Goal: Entertainment & Leisure: Browse casually

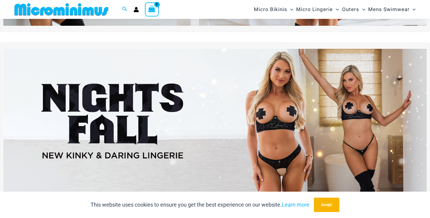
scroll to position [177, 0]
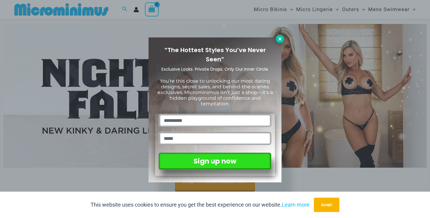
click at [278, 38] on icon at bounding box center [279, 38] width 5 height 5
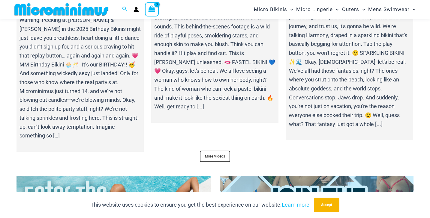
scroll to position [2162, 0]
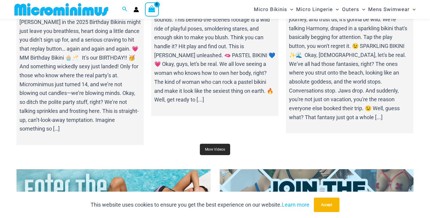
click at [209, 144] on link "More Videos" at bounding box center [215, 149] width 30 height 11
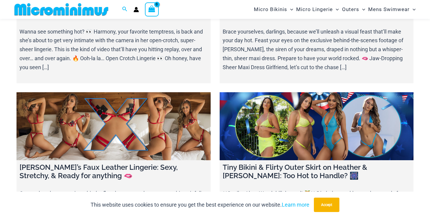
scroll to position [788, 0]
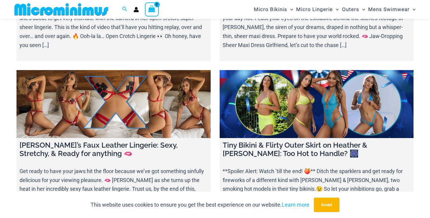
click at [265, 101] on link at bounding box center [317, 104] width 194 height 68
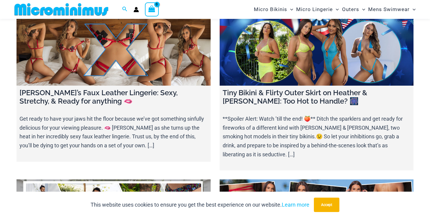
scroll to position [950, 0]
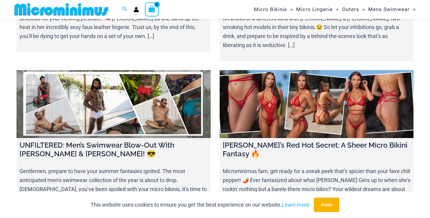
click at [285, 89] on link at bounding box center [317, 104] width 194 height 68
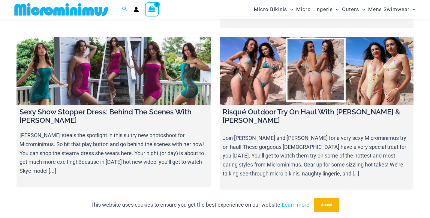
scroll to position [6283, 0]
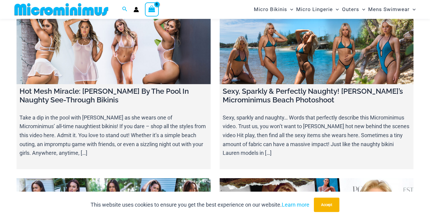
scroll to position [5807, 0]
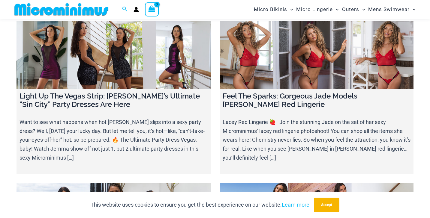
scroll to position [5494, 0]
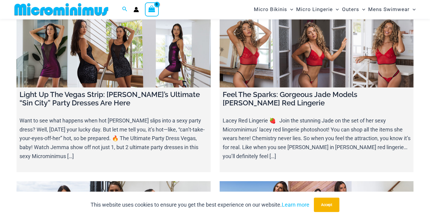
click at [151, 182] on link at bounding box center [114, 216] width 194 height 68
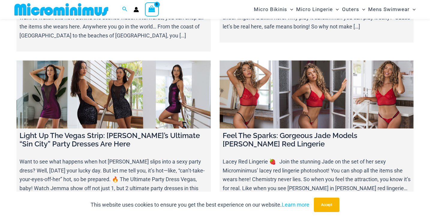
scroll to position [5454, 0]
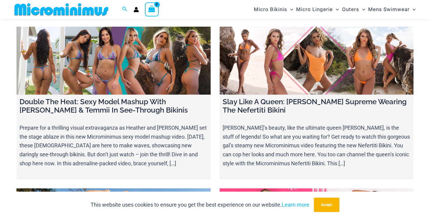
scroll to position [4833, 0]
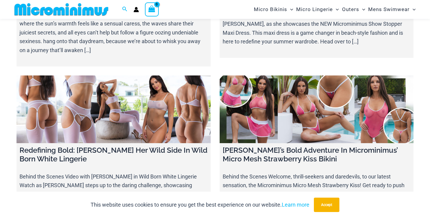
scroll to position [4626, 0]
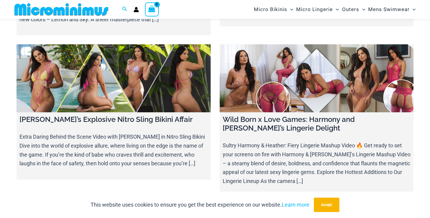
scroll to position [4332, 0]
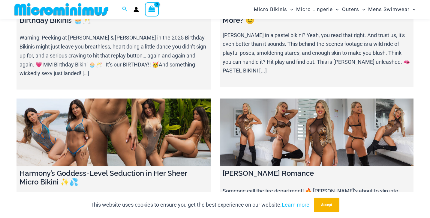
scroll to position [109, 0]
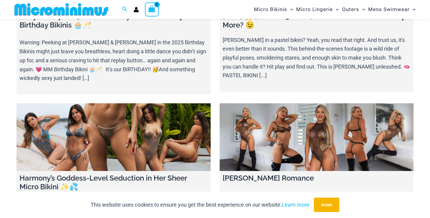
drag, startPoint x: 212, startPoint y: 36, endPoint x: 89, endPoint y: -34, distance: 140.4
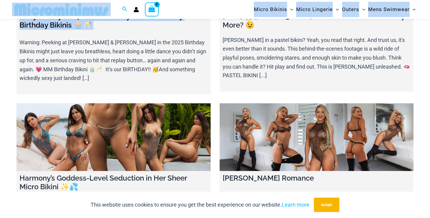
scroll to position [0, 0]
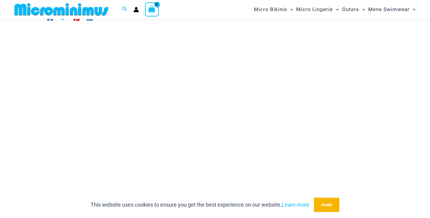
scroll to position [64, 0]
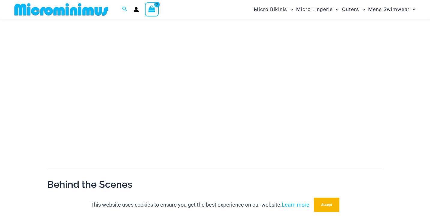
scroll to position [99, 0]
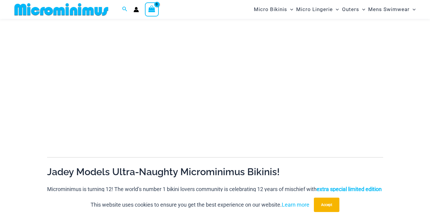
scroll to position [117, 0]
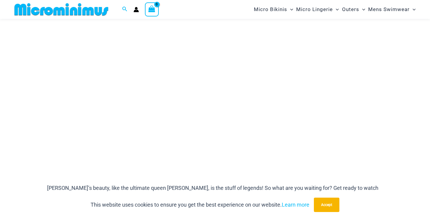
scroll to position [97, 0]
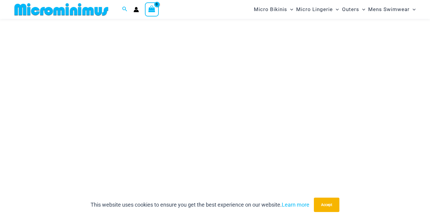
scroll to position [85, 0]
